Goal: Task Accomplishment & Management: Manage account settings

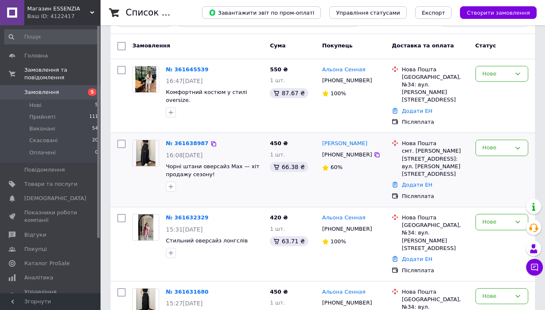
scroll to position [32, 0]
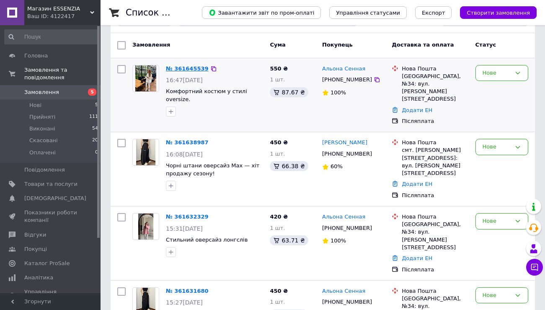
click at [188, 70] on link "№ 361645539" at bounding box center [187, 68] width 43 height 6
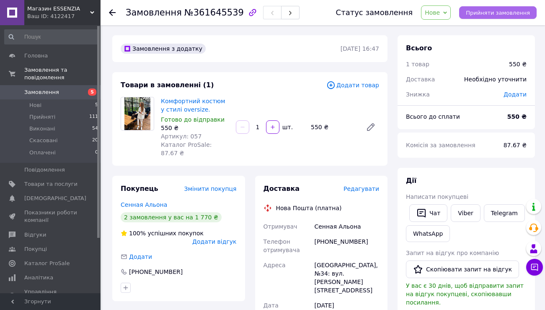
click at [504, 14] on span "Прийняти замовлення" at bounding box center [498, 13] width 64 height 6
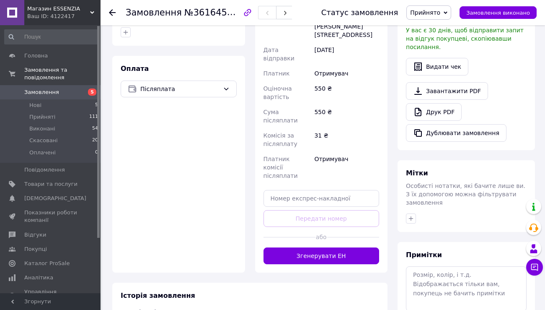
scroll to position [256, 0]
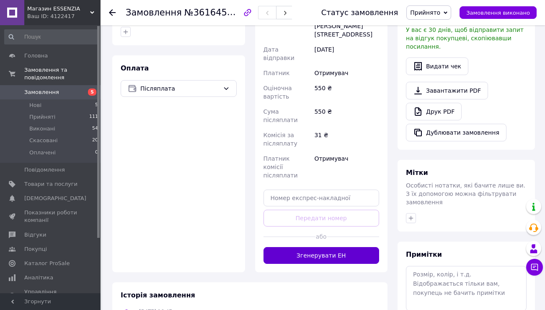
click at [328, 247] on button "Згенерувати ЕН" at bounding box center [322, 255] width 116 height 17
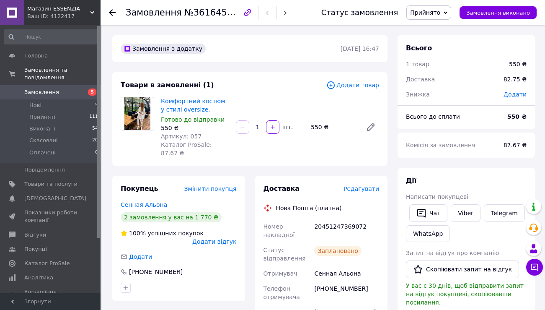
scroll to position [0, 0]
drag, startPoint x: 315, startPoint y: 217, endPoint x: 368, endPoint y: 219, distance: 52.4
click at [368, 219] on div "20451247369072" at bounding box center [347, 230] width 68 height 23
copy div "20451247369072"
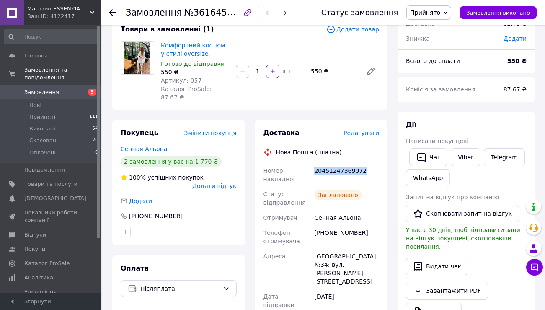
scroll to position [56, 0]
click at [320, 196] on div "Заплановано" at bounding box center [347, 197] width 68 height 23
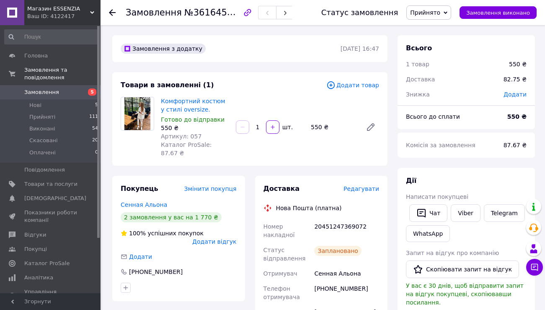
scroll to position [0, 0]
click at [59, 90] on span "Замовлення" at bounding box center [50, 92] width 53 height 8
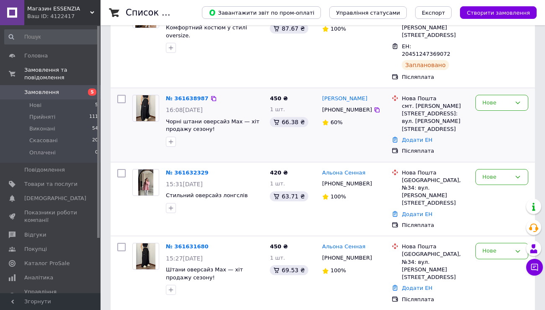
scroll to position [119, 0]
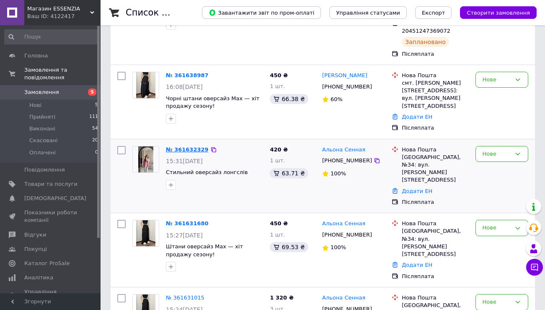
click at [190, 146] on link "№ 361632329" at bounding box center [187, 149] width 43 height 6
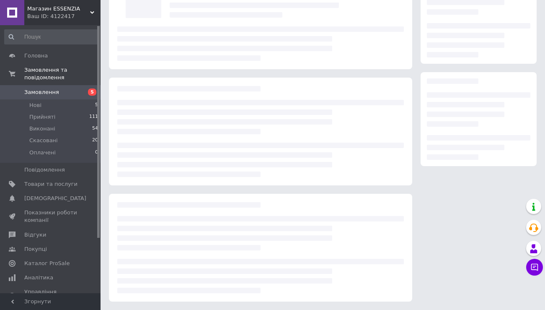
scroll to position [55, 0]
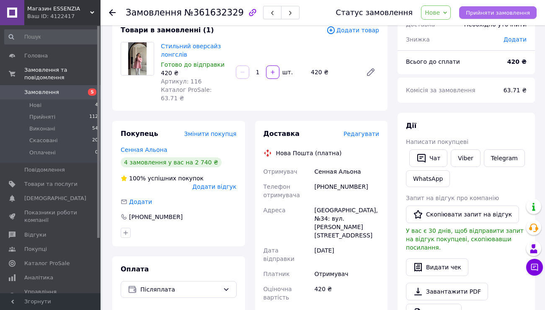
click at [498, 13] on span "Прийняти замовлення" at bounding box center [498, 13] width 64 height 6
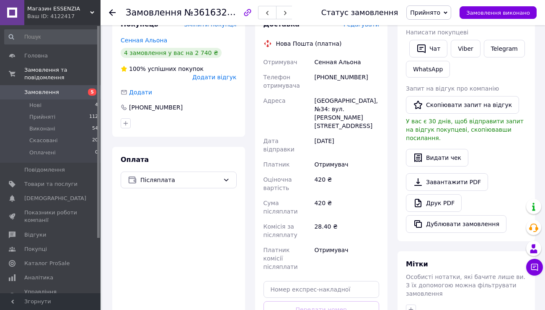
scroll to position [171, 0]
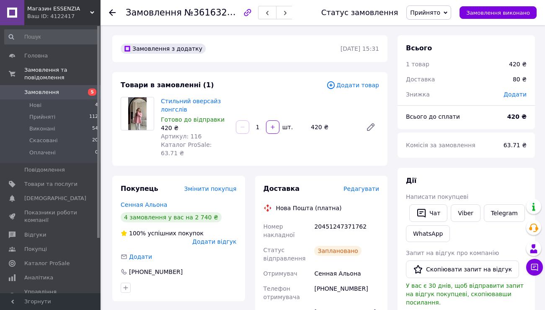
scroll to position [0, 0]
click at [109, 12] on icon at bounding box center [112, 12] width 7 height 7
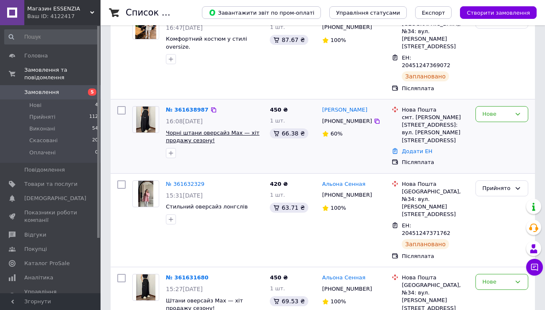
scroll to position [88, 0]
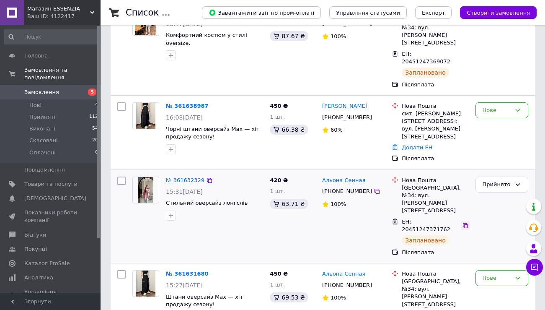
click at [463, 222] on icon at bounding box center [465, 225] width 7 height 7
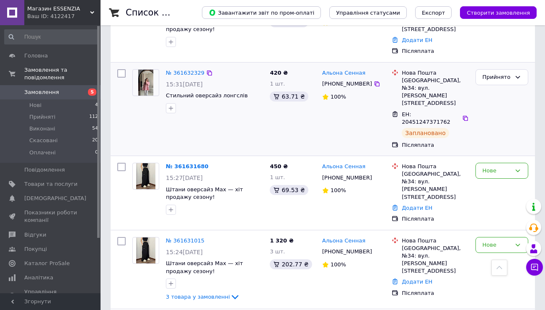
scroll to position [197, 0]
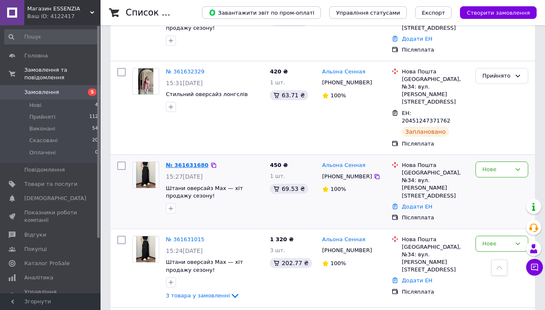
click at [182, 162] on link "№ 361631680" at bounding box center [187, 165] width 43 height 6
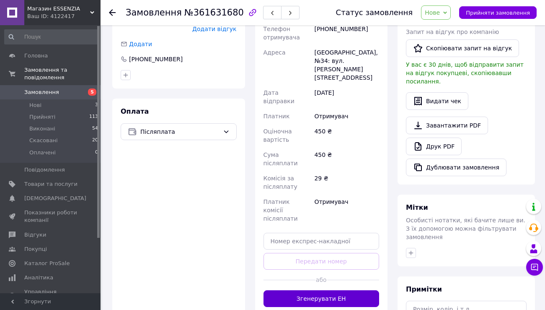
scroll to position [220, 0]
click at [353, 290] on button "Згенерувати ЕН" at bounding box center [322, 298] width 116 height 17
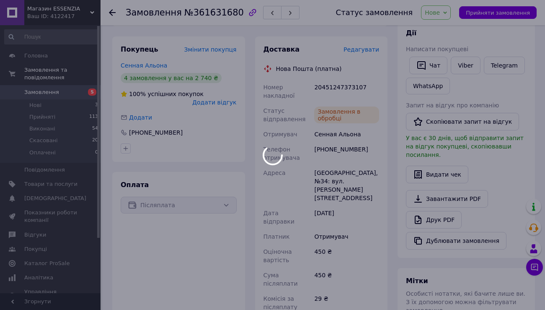
scroll to position [146, 0]
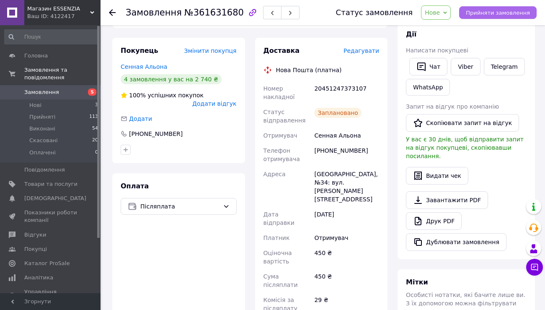
click at [499, 14] on span "Прийняти замовлення" at bounding box center [498, 13] width 64 height 6
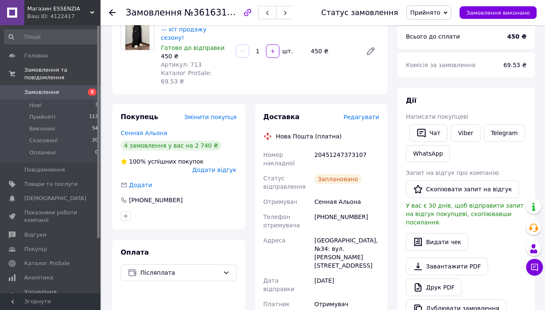
scroll to position [72, 0]
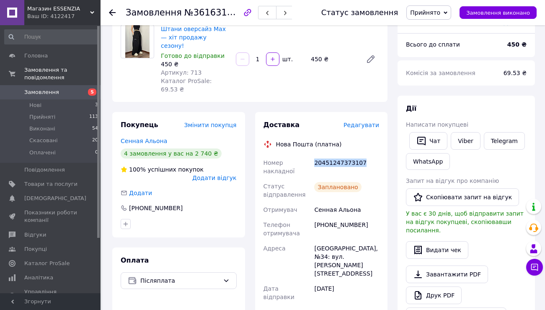
drag, startPoint x: 314, startPoint y: 153, endPoint x: 363, endPoint y: 156, distance: 48.8
click at [363, 156] on div "20451247373107" at bounding box center [347, 166] width 68 height 23
copy div "20451247373107"
click at [54, 92] on span "Замовлення" at bounding box center [41, 92] width 35 height 8
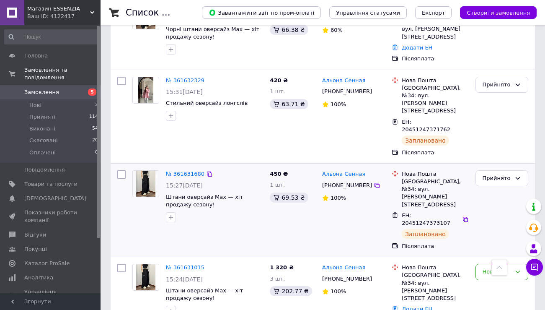
scroll to position [202, 0]
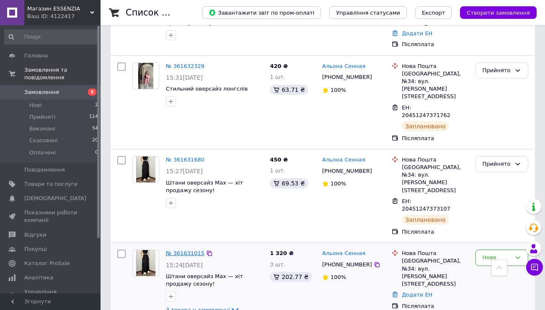
click at [187, 250] on link "№ 361631015" at bounding box center [185, 253] width 39 height 6
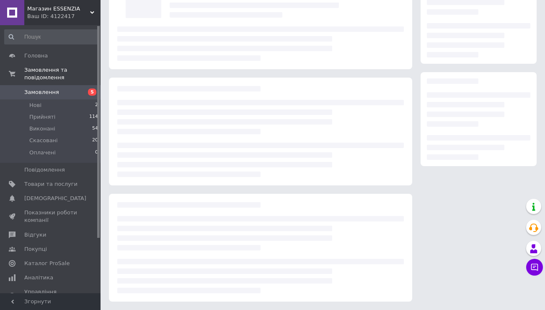
scroll to position [73, 0]
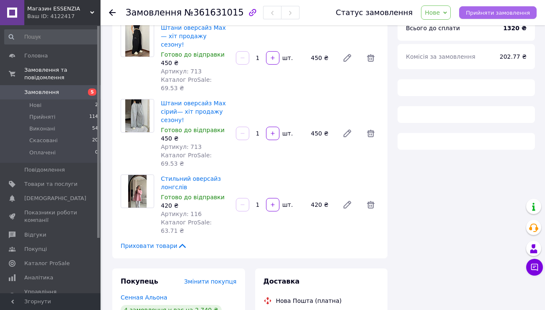
click at [514, 10] on span "Прийняти замовлення" at bounding box center [498, 13] width 64 height 6
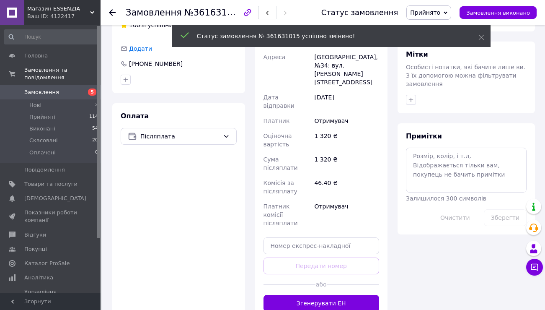
scroll to position [380, 0]
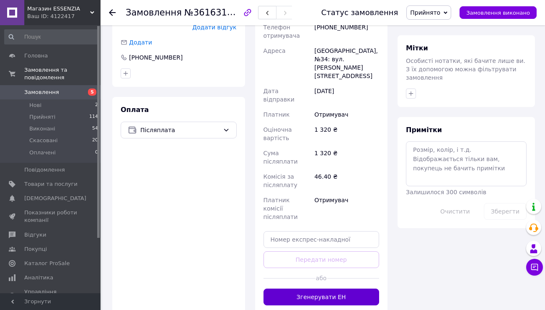
click at [336, 288] on button "Згенерувати ЕН" at bounding box center [322, 296] width 116 height 17
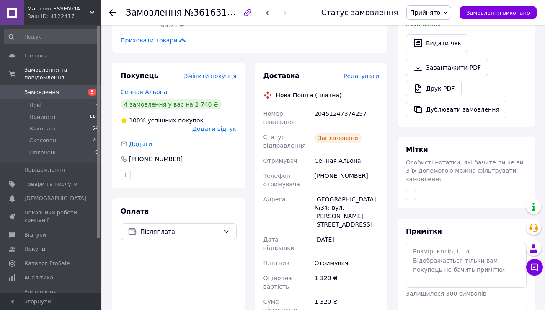
scroll to position [278, 0]
drag, startPoint x: 316, startPoint y: 95, endPoint x: 373, endPoint y: 96, distance: 57.0
click at [373, 106] on div "20451247374257" at bounding box center [347, 117] width 68 height 23
click at [353, 106] on div "20451247374257" at bounding box center [347, 117] width 68 height 23
drag, startPoint x: 313, startPoint y: 96, endPoint x: 371, endPoint y: 98, distance: 57.9
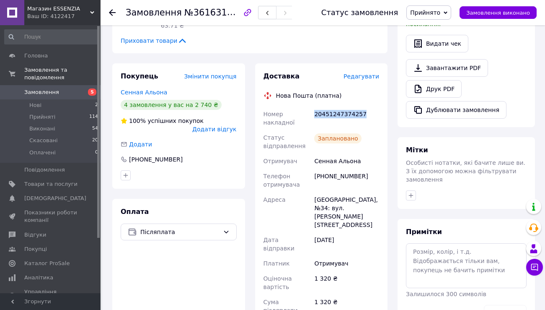
click at [371, 106] on div "20451247374257" at bounding box center [347, 117] width 68 height 23
copy div "20451247374257"
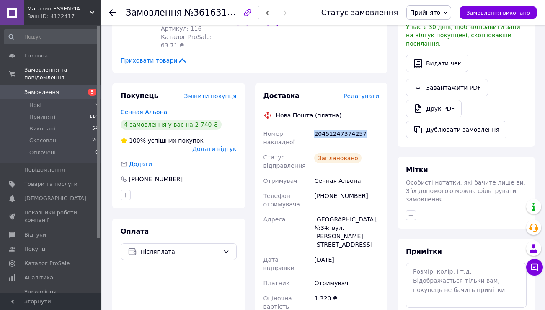
scroll to position [263, 0]
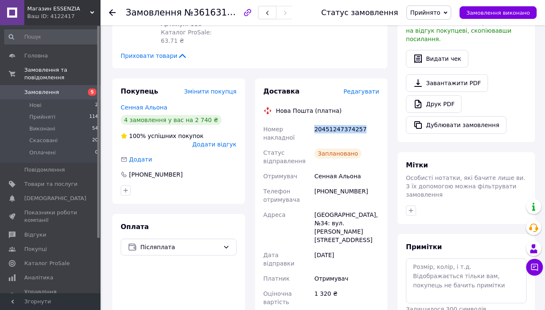
click at [391, 178] on div "Доставка Редагувати Нова Пошта (платна) Номер накладної 20451247374257 Статус в…" at bounding box center [321, 260] width 143 height 365
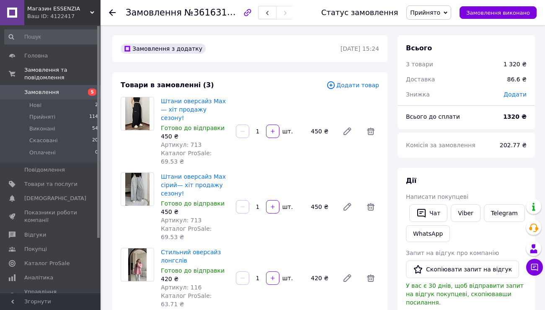
scroll to position [0, 0]
click at [43, 91] on span "Замовлення" at bounding box center [41, 92] width 35 height 8
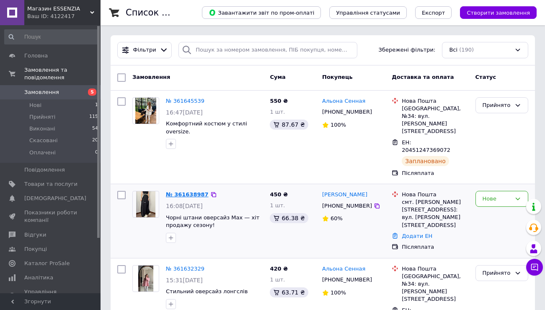
click at [192, 191] on link "№ 361638987" at bounding box center [187, 194] width 43 height 6
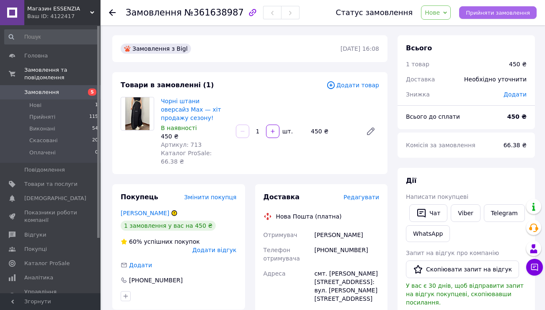
click at [509, 13] on span "Прийняти замовлення" at bounding box center [498, 13] width 64 height 6
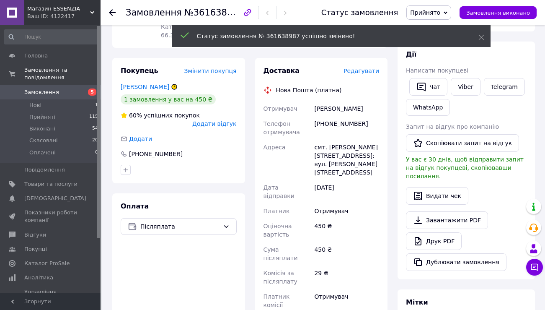
scroll to position [188, 0]
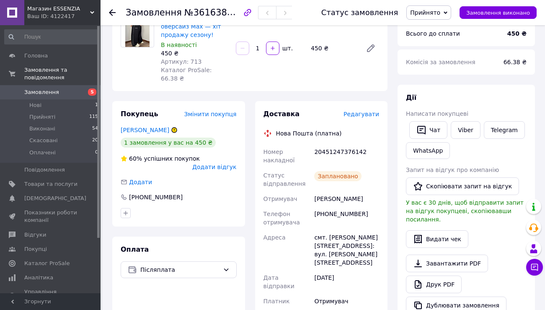
scroll to position [84, 0]
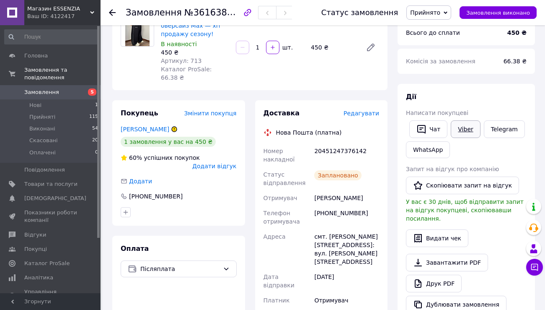
click at [461, 130] on link "Viber" at bounding box center [465, 129] width 29 height 18
drag, startPoint x: 315, startPoint y: 150, endPoint x: 386, endPoint y: 153, distance: 71.3
click at [387, 154] on div "Доставка Редагувати Нова Пошта (платна) Номер накладної 20451247376142 Статус в…" at bounding box center [321, 282] width 133 height 365
copy div "20451247376142"
click at [45, 91] on span "Замовлення" at bounding box center [41, 92] width 35 height 8
